Goal: Task Accomplishment & Management: Use online tool/utility

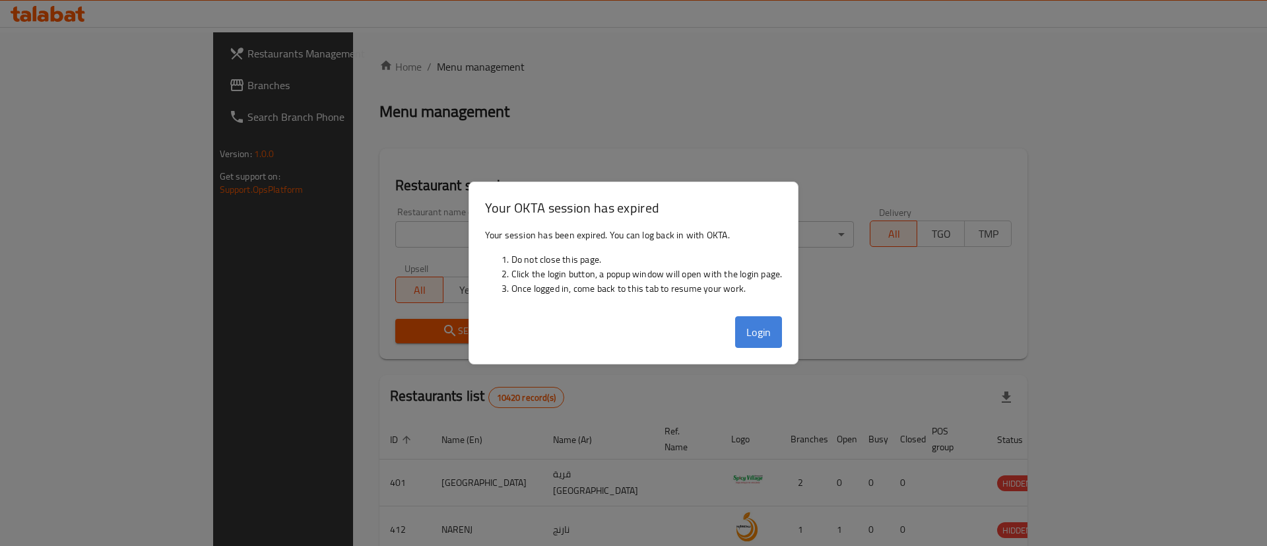
click at [752, 329] on button "Login" at bounding box center [759, 332] width 48 height 32
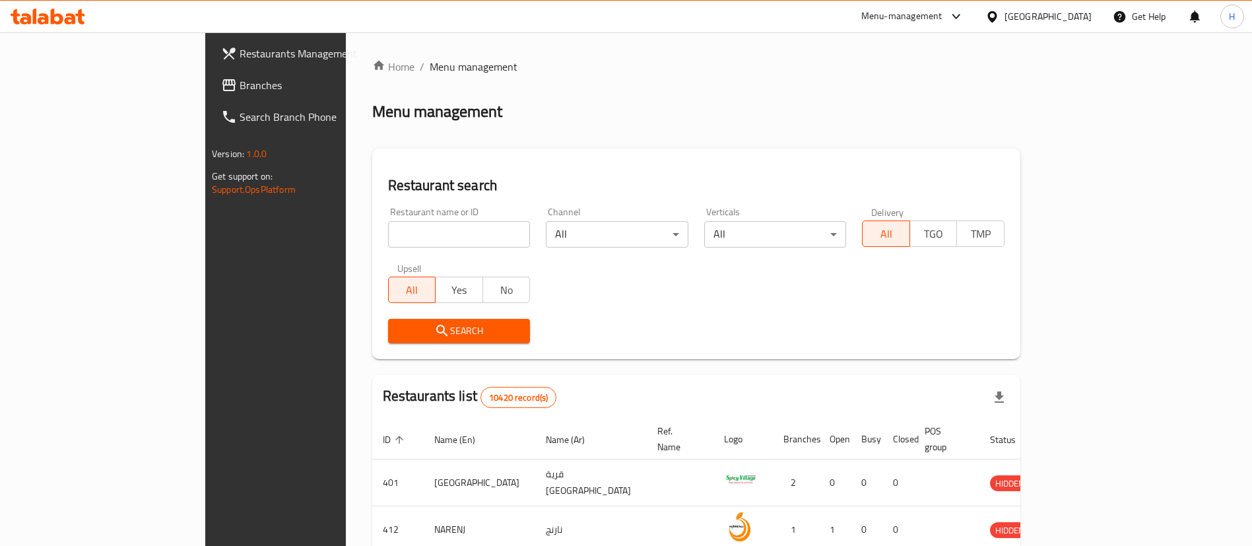
click at [240, 86] on span "Branches" at bounding box center [322, 85] width 164 height 16
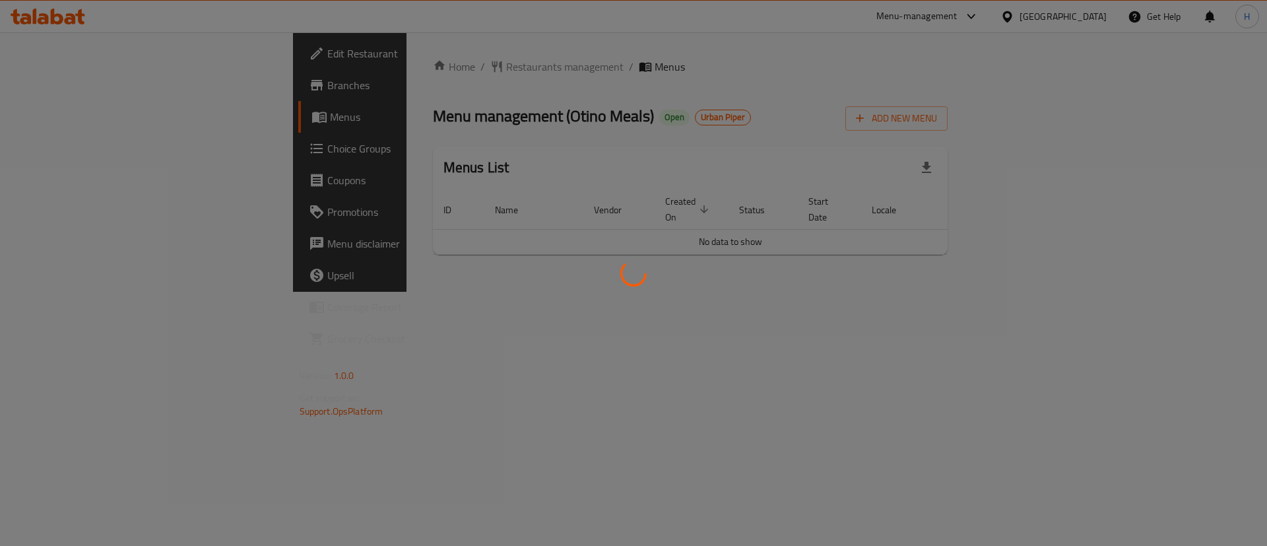
click at [659, 94] on div at bounding box center [633, 273] width 1267 height 546
click at [675, 290] on div at bounding box center [633, 273] width 1267 height 546
click at [653, 144] on div at bounding box center [633, 273] width 1267 height 546
click at [653, 146] on div at bounding box center [633, 273] width 1267 height 546
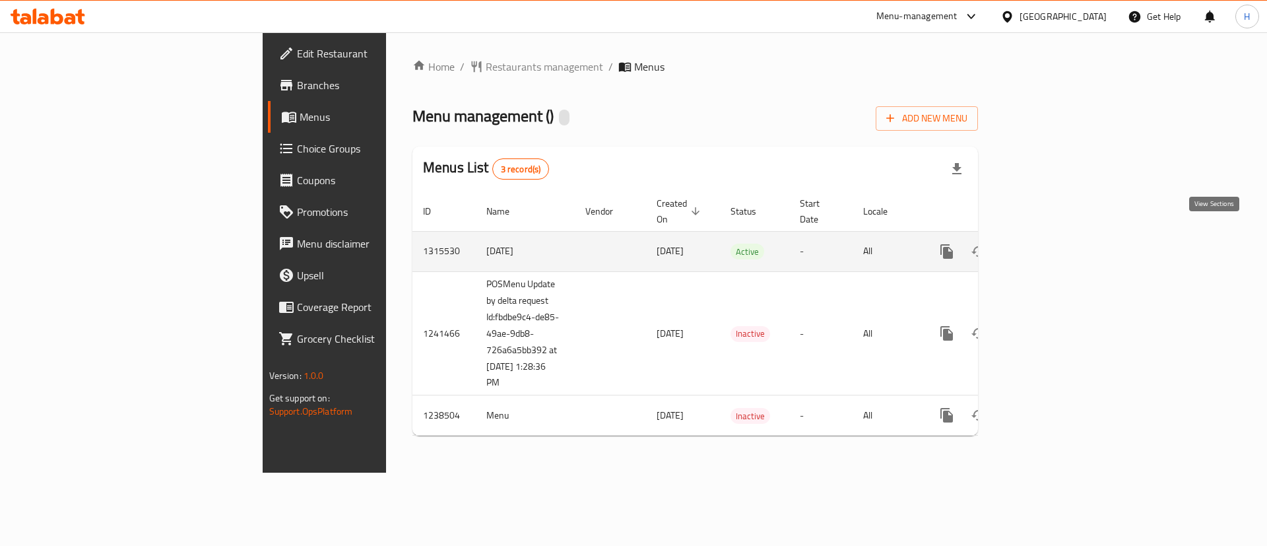
click at [1048, 246] on icon "enhanced table" at bounding box center [1042, 252] width 12 height 12
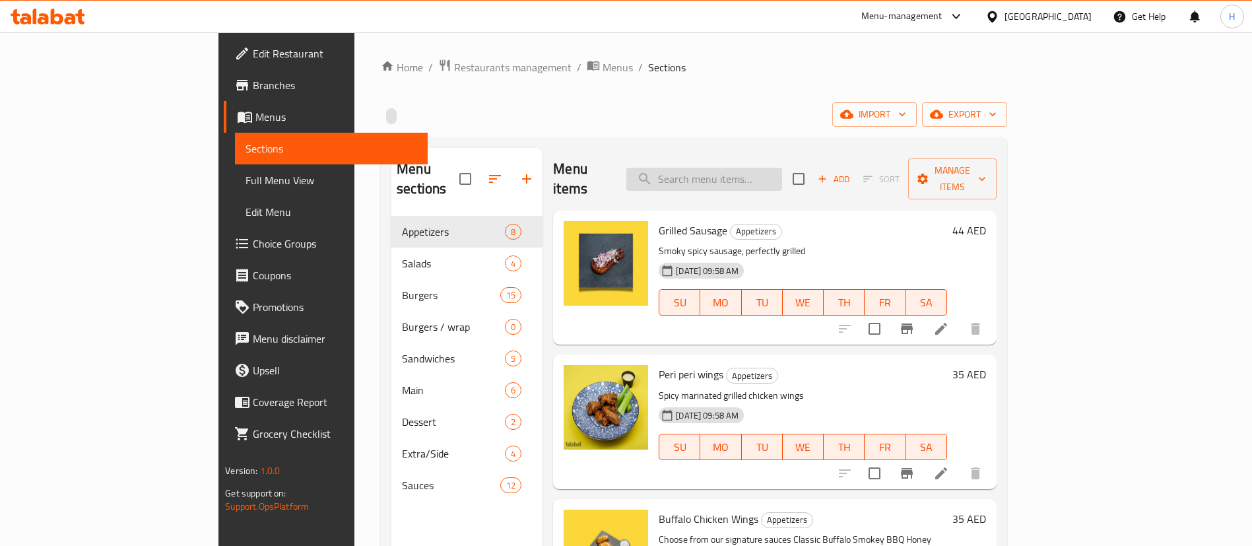
click at [782, 168] on input "search" at bounding box center [704, 179] width 156 height 23
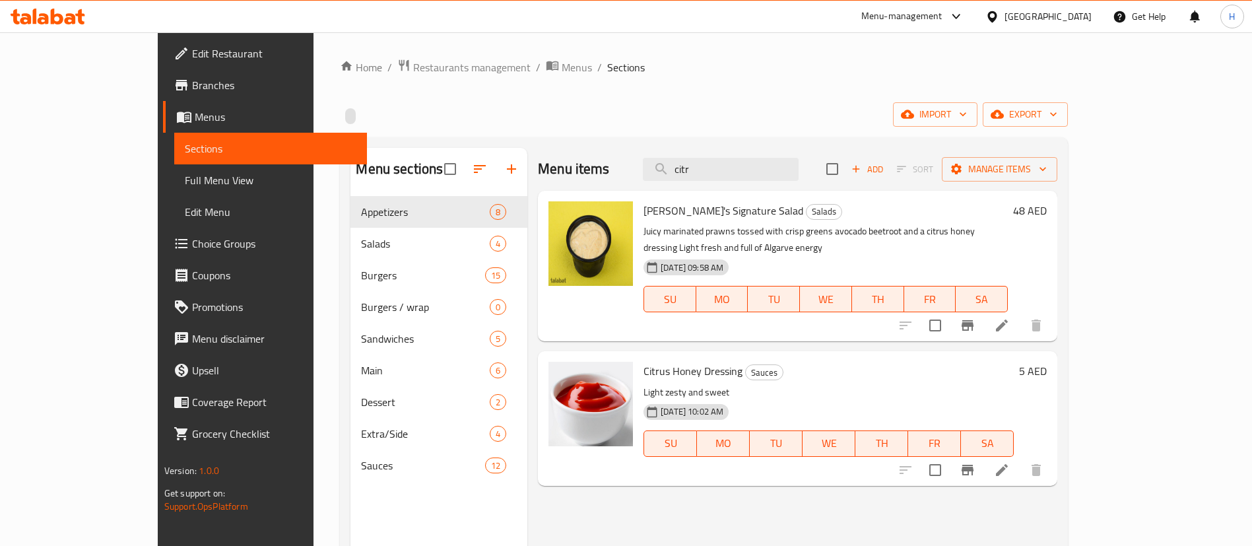
type input "citr"
click at [644, 384] on p "Light zesty and sweet" at bounding box center [829, 392] width 370 height 17
click at [644, 361] on span "Citrus Honey Dressing" at bounding box center [693, 371] width 99 height 20
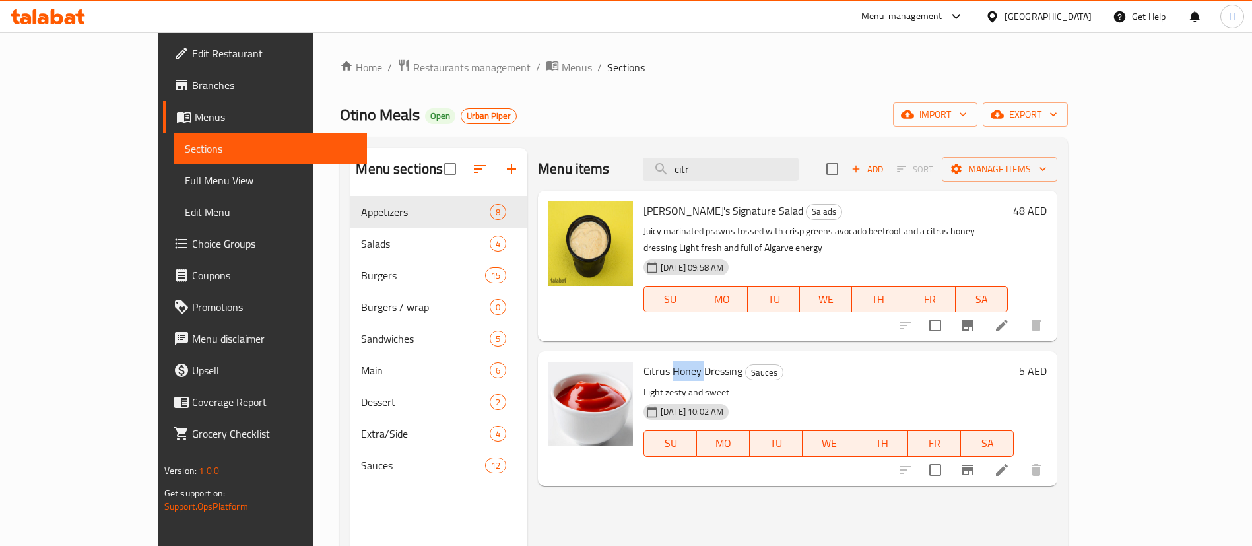
click at [644, 361] on span "Citrus Honey Dressing" at bounding box center [693, 371] width 99 height 20
copy h6 "Citrus Honey Dressing"
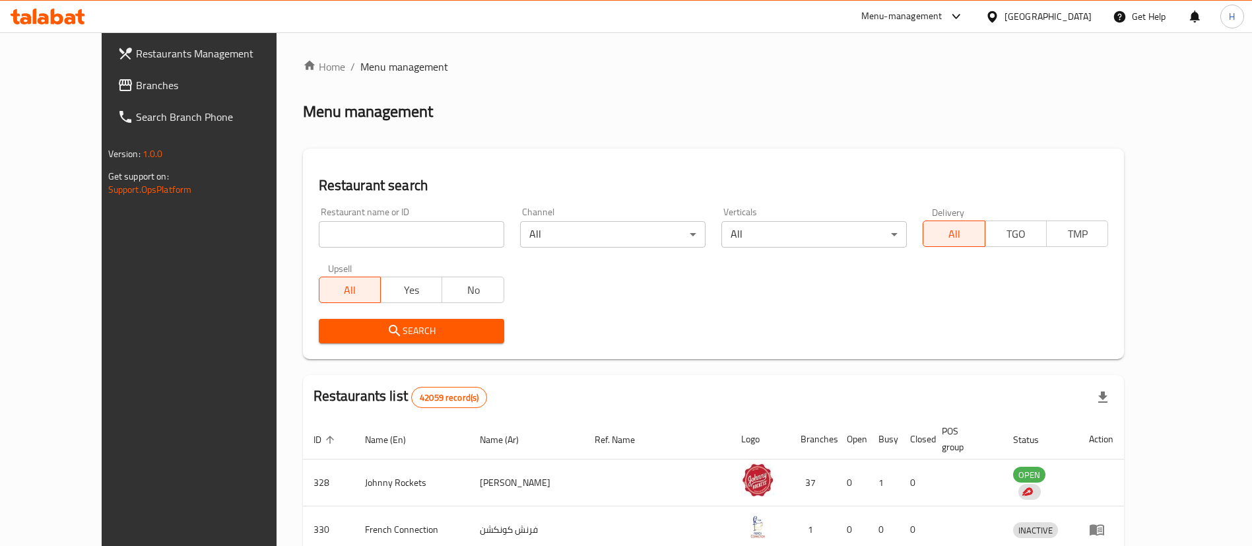
click at [658, 101] on div "Menu management" at bounding box center [714, 111] width 822 height 21
click at [719, 131] on div "Home / Menu management Menu management Restaurant search Restaurant name or ID …" at bounding box center [714, 479] width 822 height 840
